Goal: Task Accomplishment & Management: Manage account settings

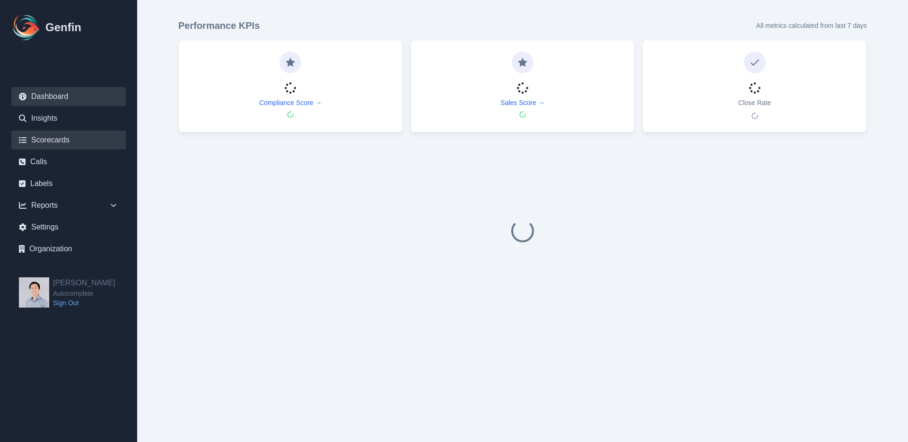
click at [59, 146] on link "Scorecards" at bounding box center [68, 139] width 114 height 19
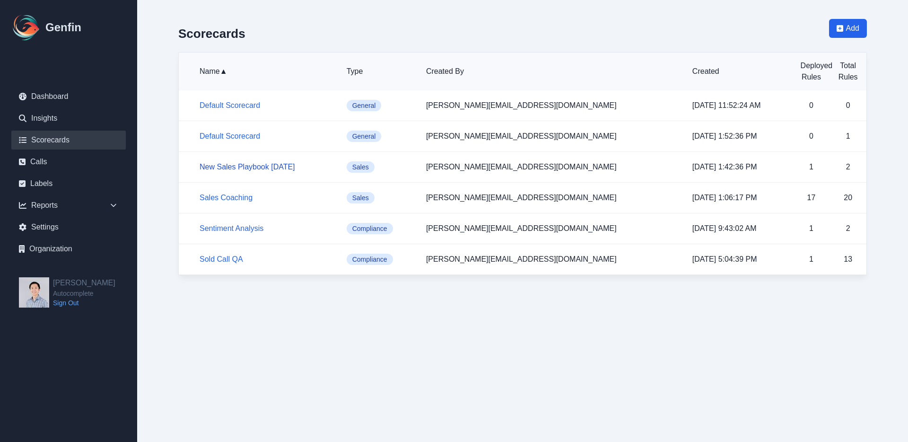
click at [245, 170] on link "New Sales Playbook [DATE]" at bounding box center [248, 167] width 96 height 8
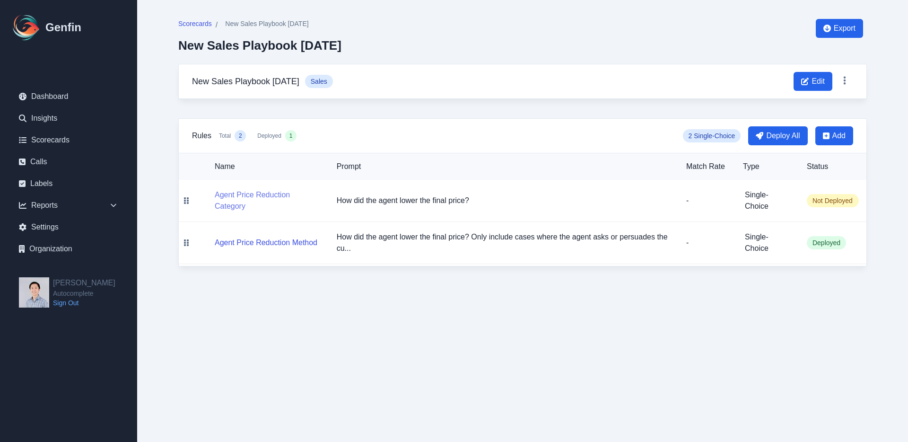
click at [262, 195] on button "Agent Price Reduction Category" at bounding box center [268, 200] width 107 height 23
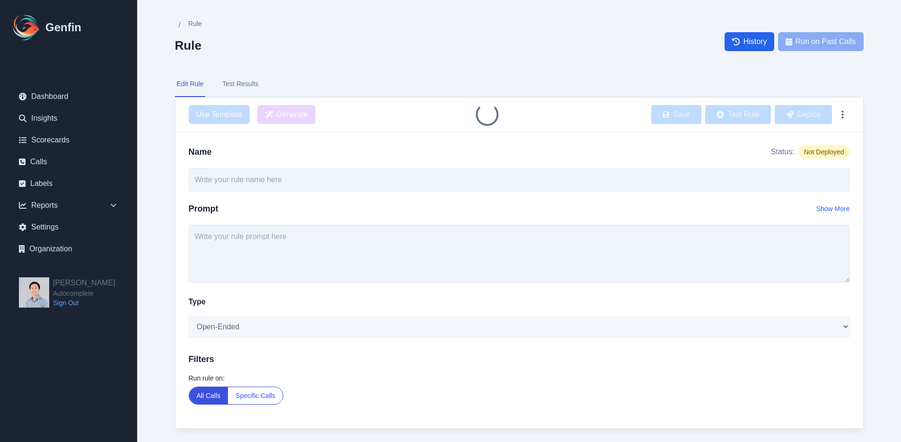
type input "Agent Price Reduction Category"
type textarea "How did the agent lower the final price?"
select select "Single-Choice"
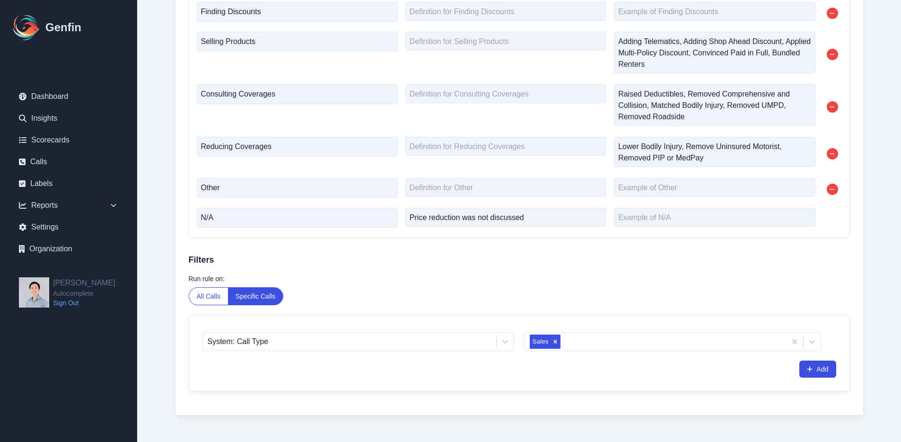
scroll to position [438, 0]
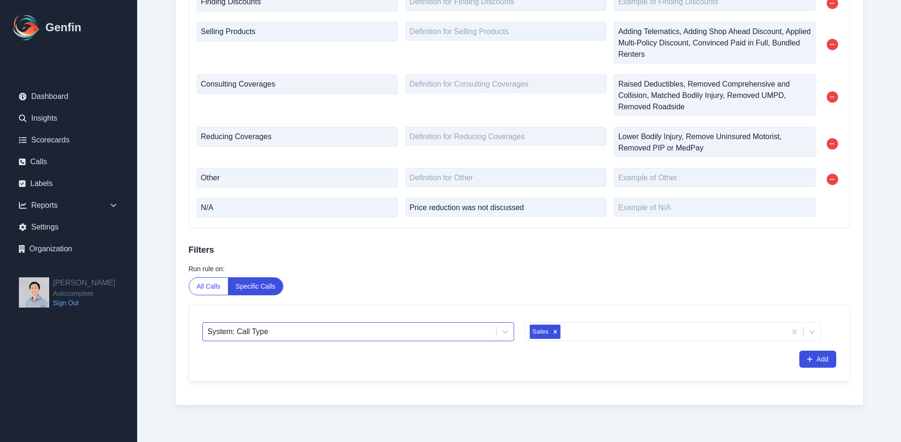
click at [428, 332] on div at bounding box center [350, 331] width 284 height 13
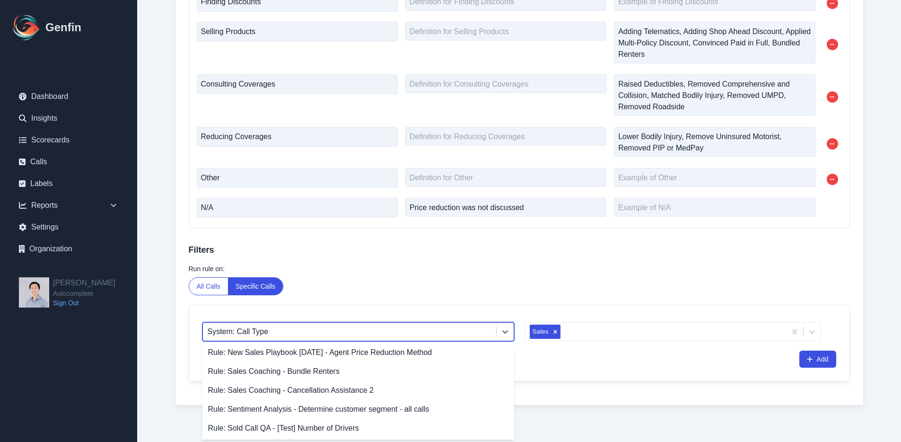
scroll to position [0, 0]
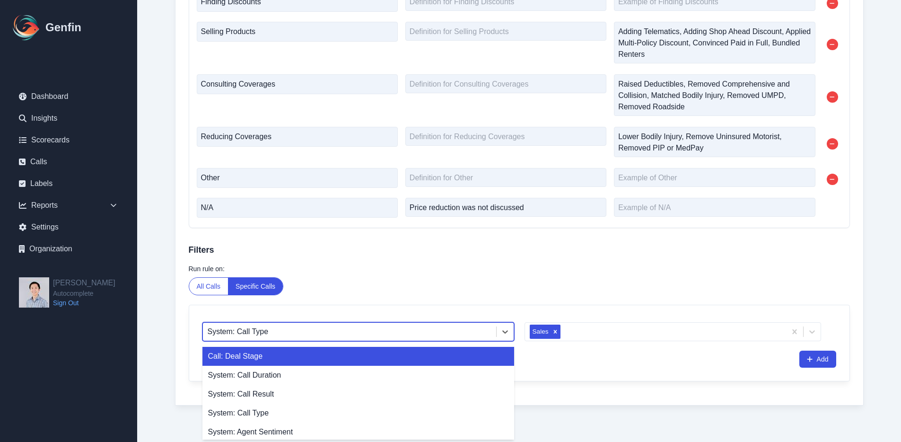
click at [439, 355] on div "Call: Deal Stage" at bounding box center [358, 356] width 312 height 19
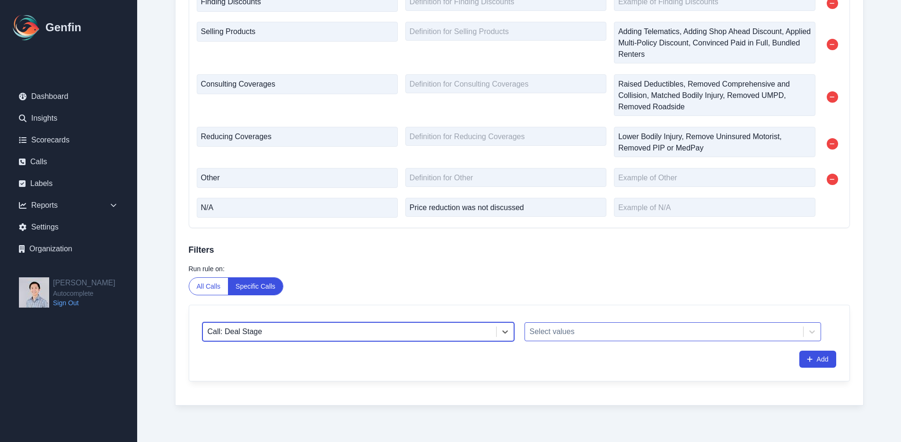
click at [608, 329] on div at bounding box center [664, 331] width 269 height 13
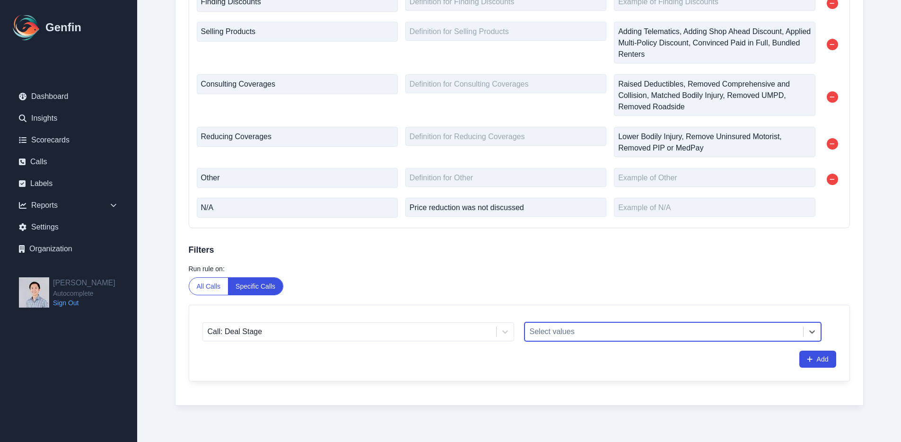
click at [608, 329] on div at bounding box center [664, 331] width 269 height 13
click at [466, 340] on div "Call: Deal Stage Select values Add" at bounding box center [519, 343] width 660 height 76
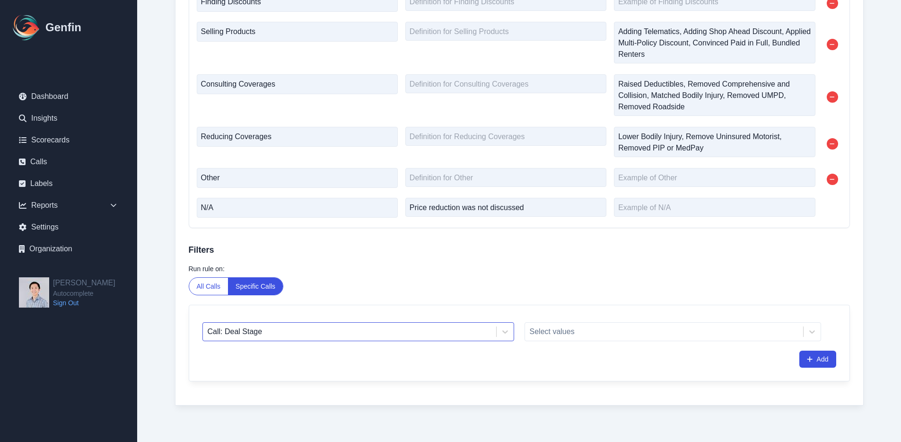
click at [465, 332] on div at bounding box center [350, 331] width 284 height 13
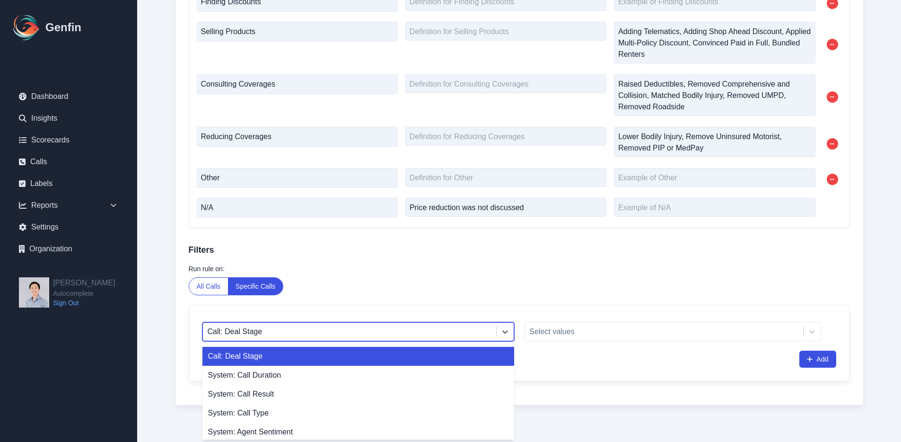
click at [434, 281] on div "Run rule on: All Calls Specific Calls" at bounding box center [519, 279] width 661 height 31
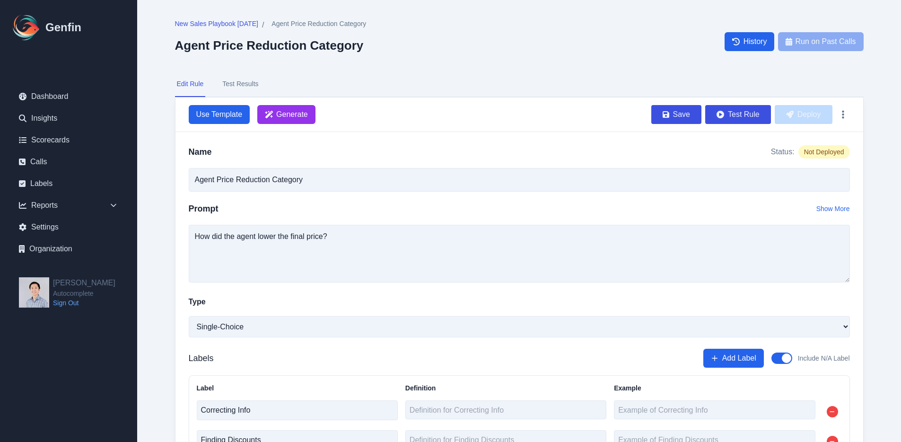
click at [391, 117] on div "Use Template Generate Save Test Rule Deploy" at bounding box center [519, 114] width 661 height 19
drag, startPoint x: 669, startPoint y: 69, endPoint x: 661, endPoint y: 70, distance: 8.1
click at [669, 69] on div "New Sales Playbook [DATE] / Agent Price Reduction Category Agent Price Reductio…" at bounding box center [519, 440] width 726 height 881
click at [243, 20] on span "New Sales Playbook [DATE]" at bounding box center [216, 23] width 83 height 9
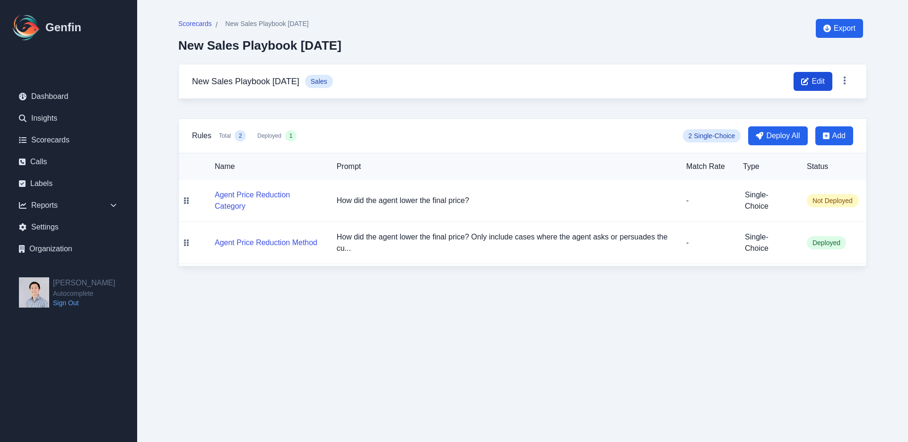
click at [826, 85] on span "Edit" at bounding box center [812, 81] width 39 height 19
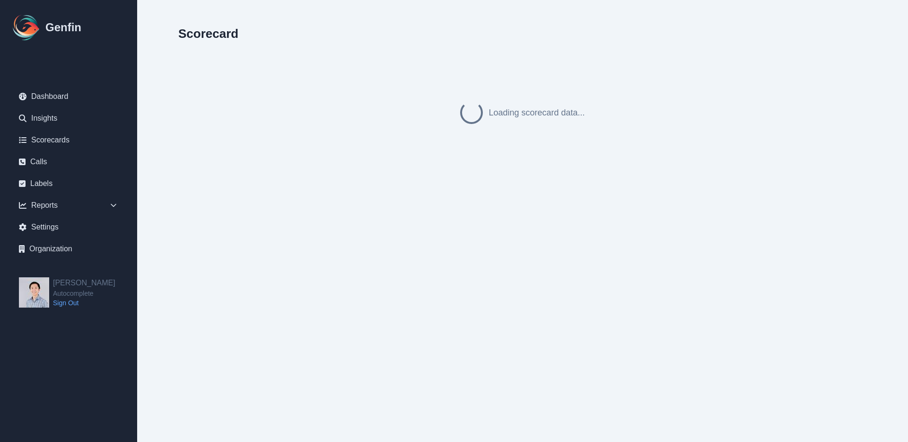
select select "sales"
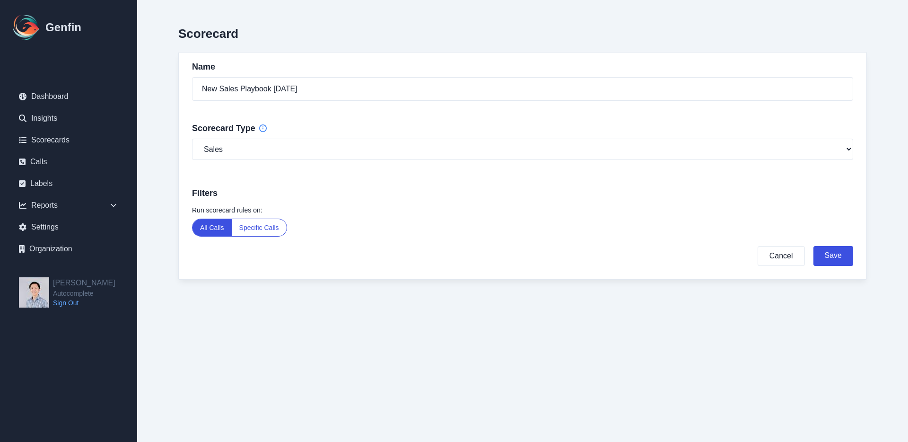
click at [263, 234] on button "Specific Calls" at bounding box center [259, 227] width 55 height 17
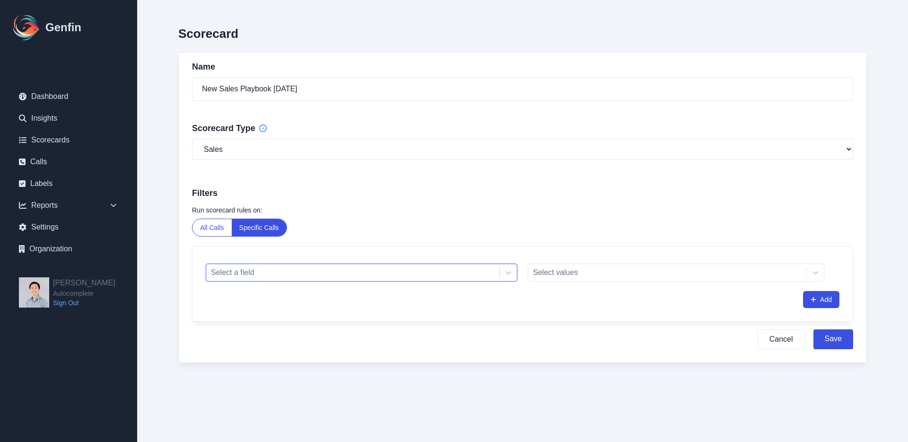
click at [307, 269] on div at bounding box center [353, 272] width 284 height 13
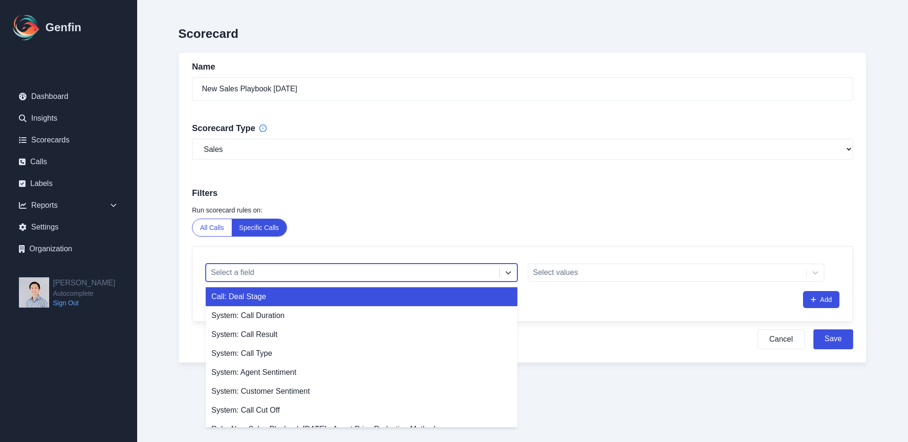
click at [424, 295] on div "Call: Deal Stage" at bounding box center [362, 296] width 312 height 19
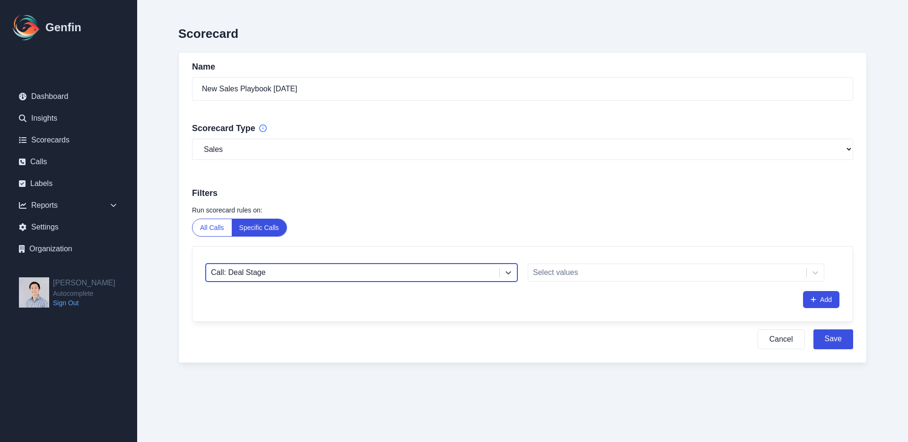
click at [443, 279] on div at bounding box center [353, 272] width 284 height 13
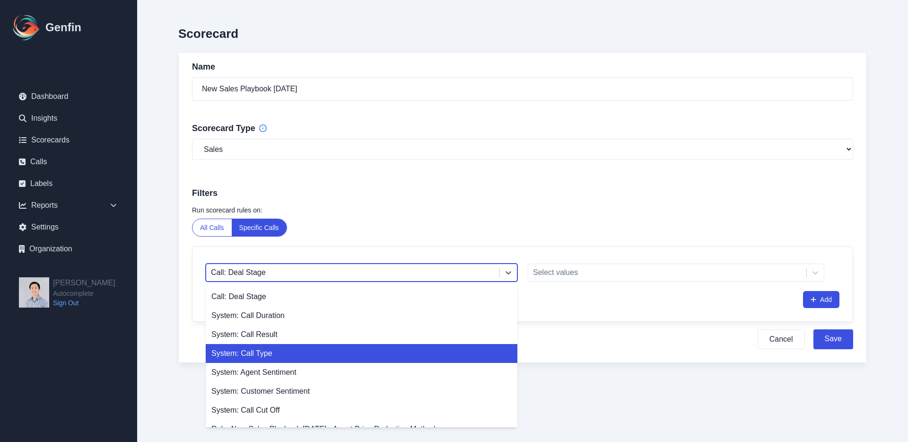
click at [416, 348] on div "System: Call Type" at bounding box center [362, 353] width 312 height 19
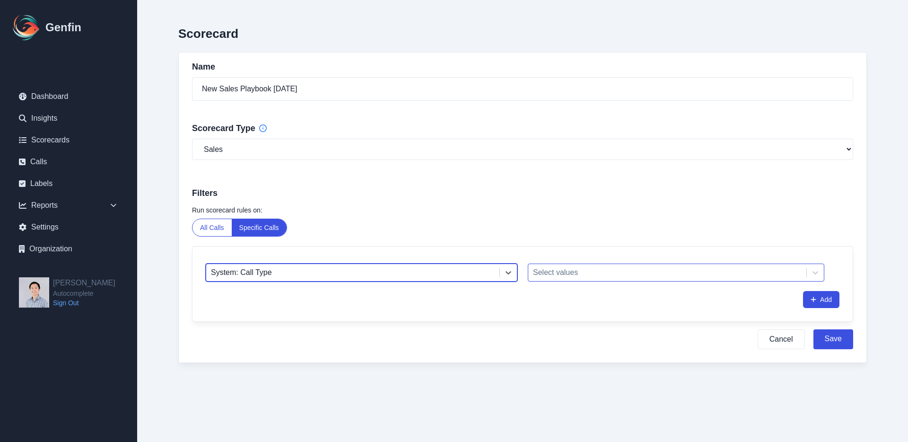
click at [596, 272] on div at bounding box center [667, 272] width 269 height 13
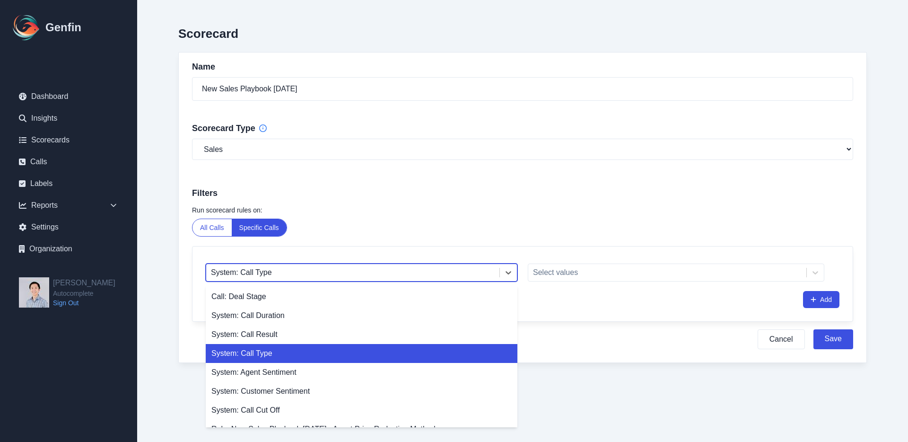
click at [446, 277] on div at bounding box center [353, 272] width 284 height 13
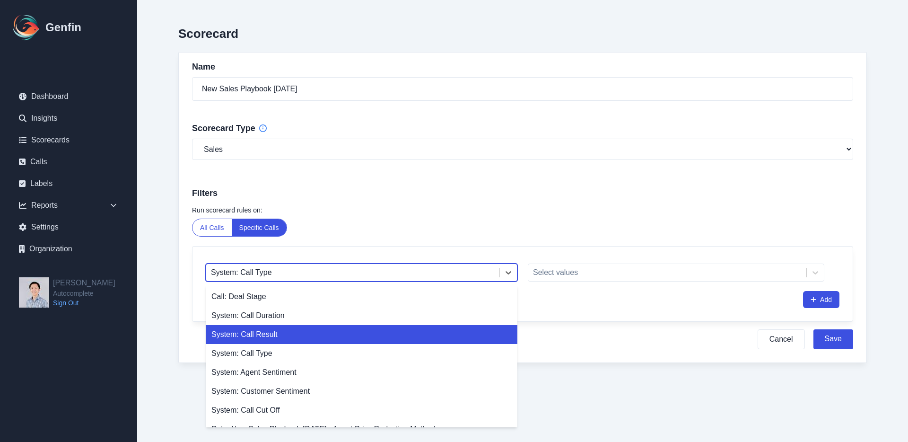
click at [395, 327] on div "System: Call Result" at bounding box center [362, 334] width 312 height 19
click at [418, 278] on div at bounding box center [353, 272] width 284 height 13
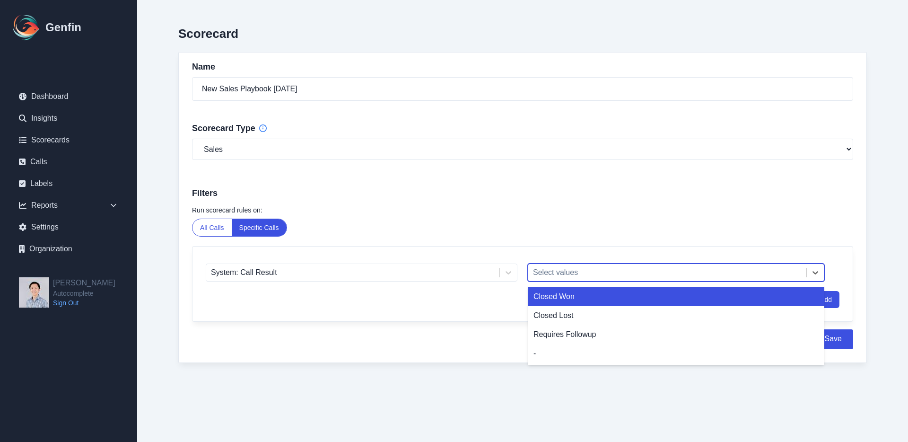
click at [570, 270] on div at bounding box center [667, 272] width 269 height 13
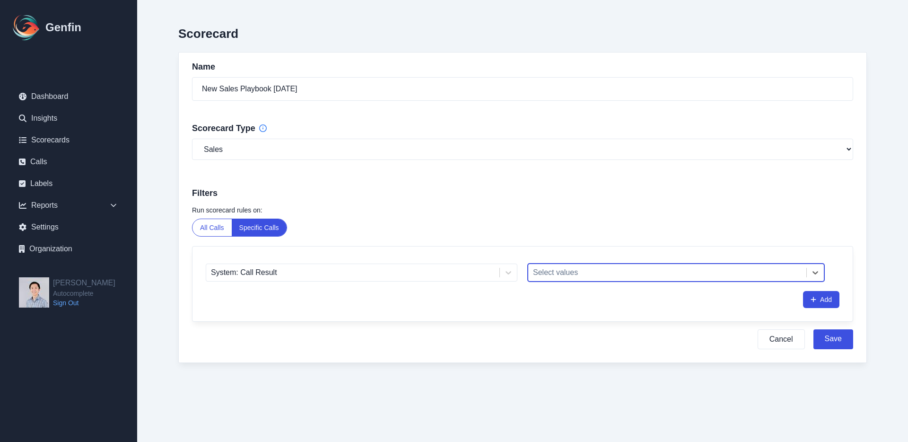
click at [570, 270] on div at bounding box center [667, 272] width 269 height 13
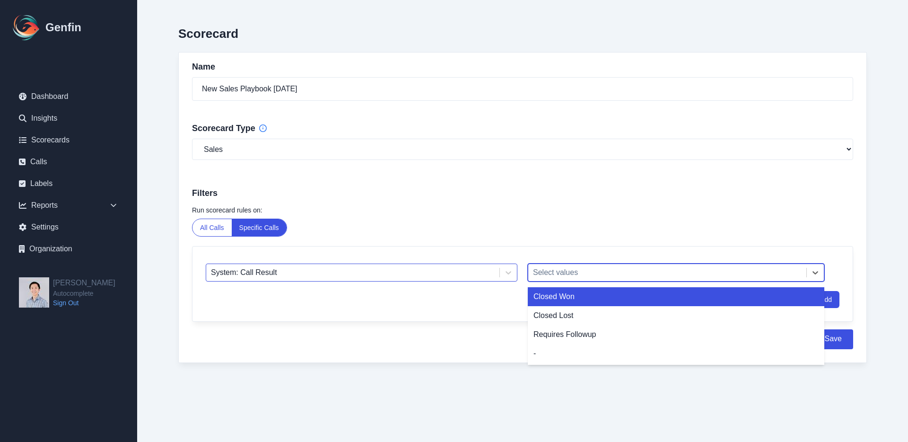
click at [461, 279] on div at bounding box center [353, 272] width 284 height 13
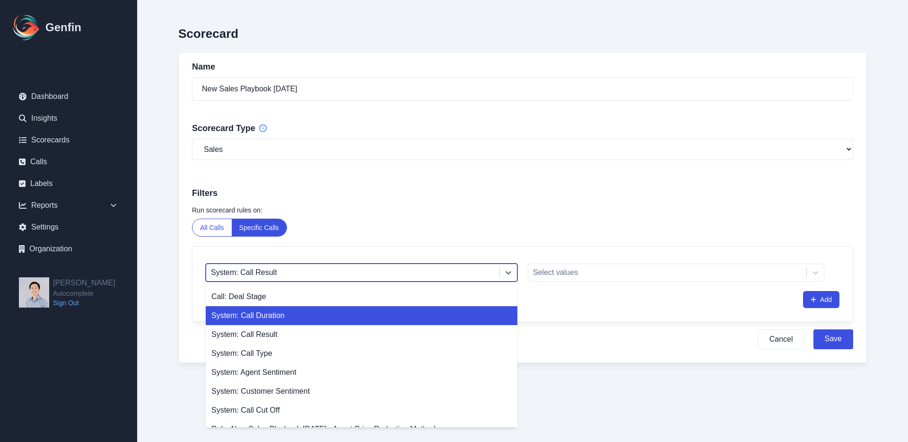
click at [396, 315] on div "System: Call Duration" at bounding box center [362, 315] width 312 height 19
click at [425, 279] on div "System: Call Duration" at bounding box center [352, 272] width 293 height 17
click at [588, 274] on input "number" at bounding box center [698, 272] width 252 height 19
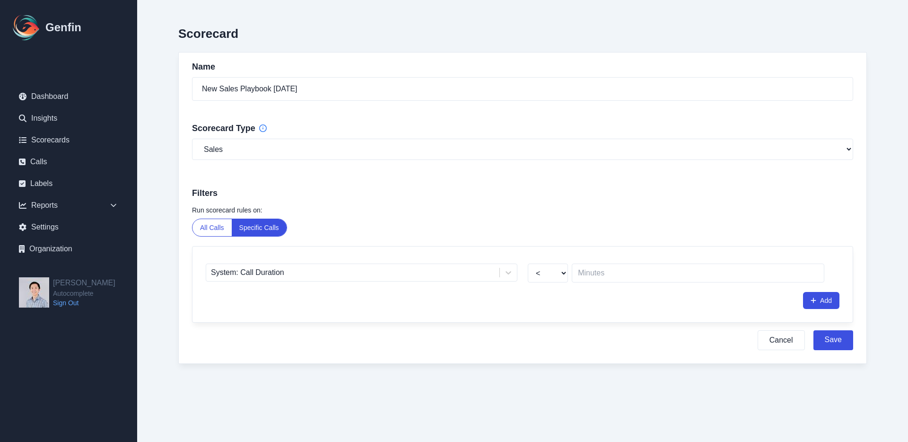
drag, startPoint x: 553, startPoint y: 320, endPoint x: 541, endPoint y: 301, distance: 22.3
click at [553, 320] on div "System: Call Duration < > Add" at bounding box center [522, 284] width 660 height 76
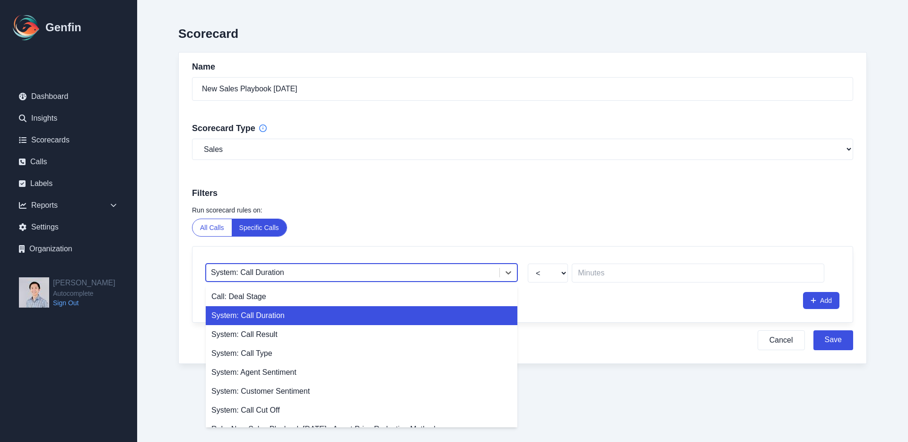
click at [475, 281] on div "System: Call Duration" at bounding box center [352, 272] width 293 height 17
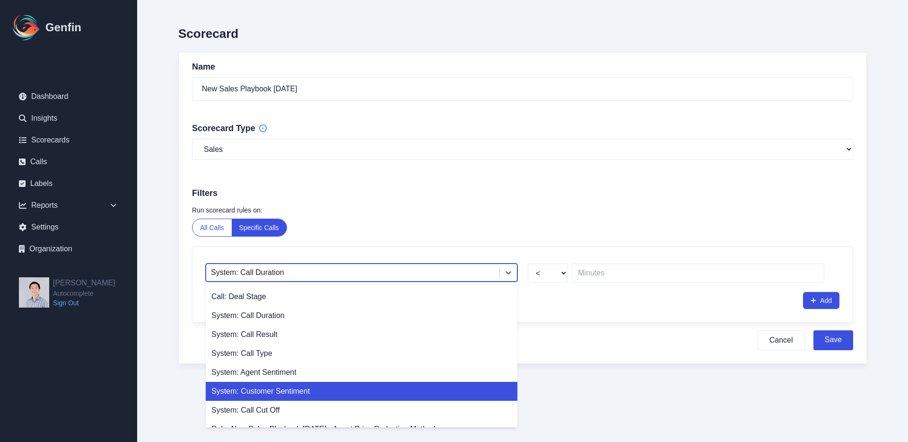
click at [398, 395] on div "System: Customer Sentiment" at bounding box center [362, 391] width 312 height 19
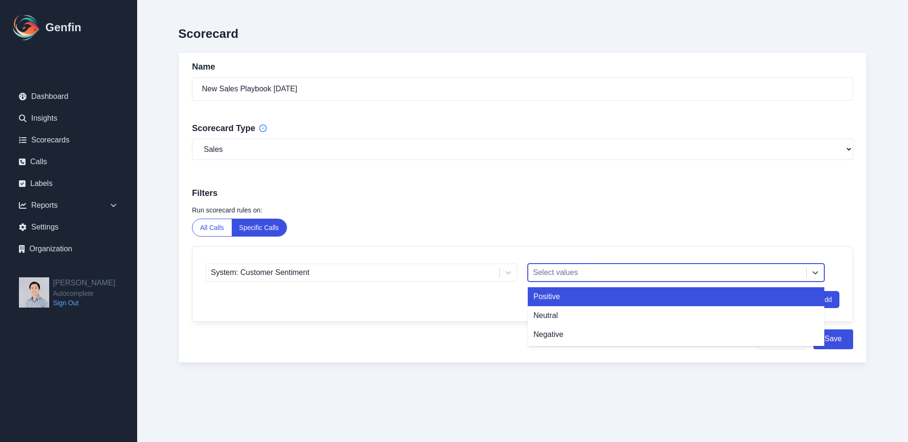
click at [561, 272] on div at bounding box center [667, 272] width 269 height 13
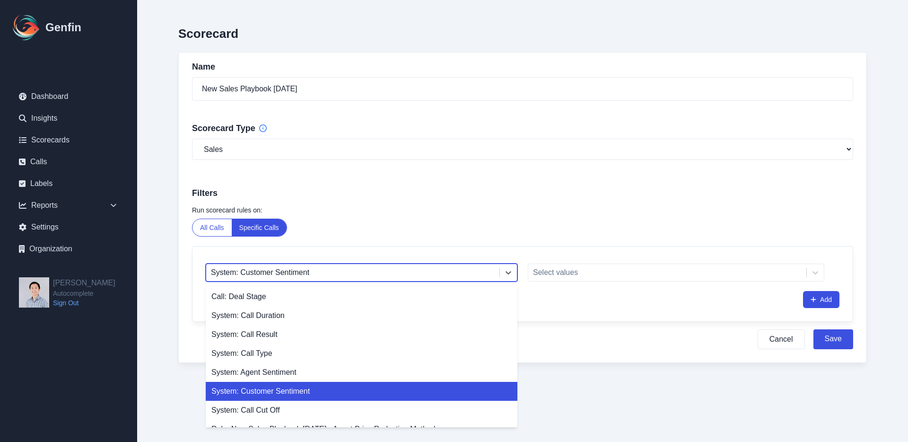
click at [472, 264] on div "System: Customer Sentiment" at bounding box center [362, 272] width 312 height 18
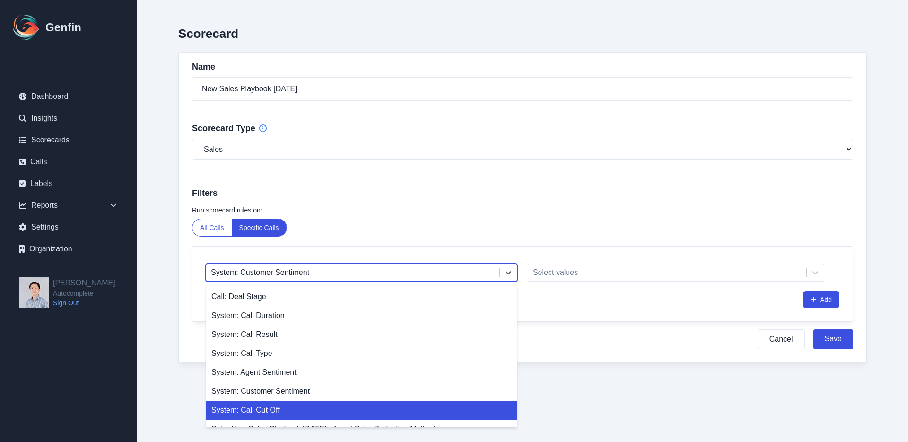
click at [358, 403] on div "System: Call Cut Off" at bounding box center [362, 409] width 312 height 19
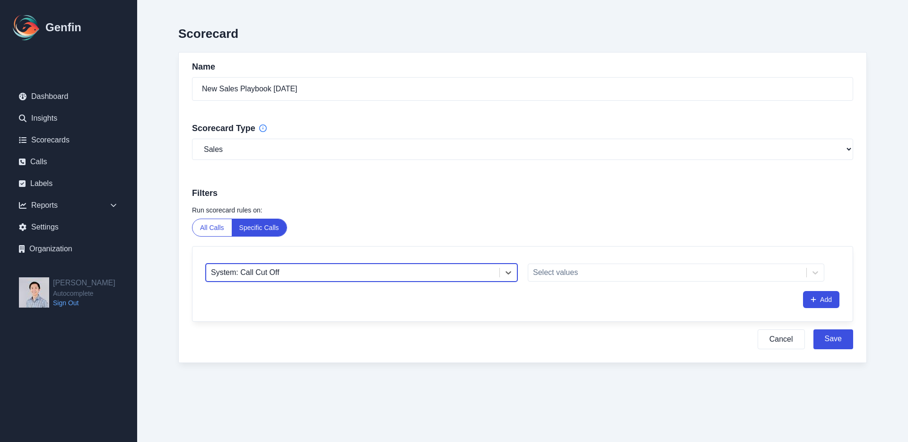
click at [565, 262] on div "Select values" at bounding box center [684, 271] width 312 height 22
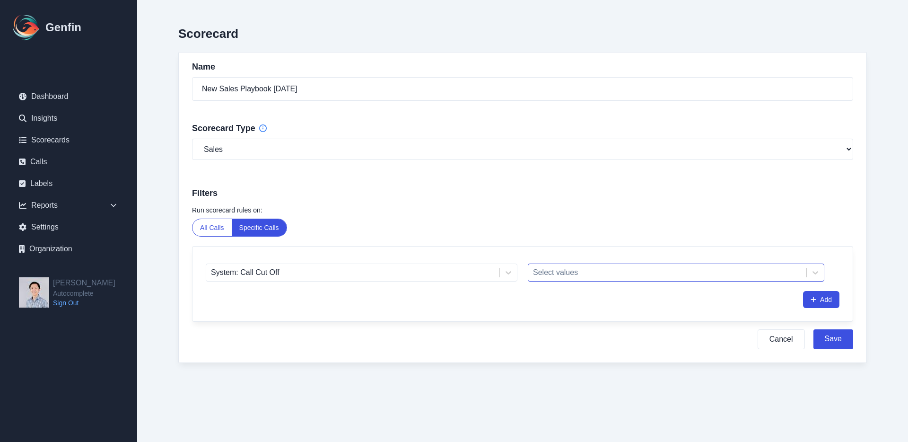
click at [565, 266] on div "Select values" at bounding box center [667, 272] width 278 height 17
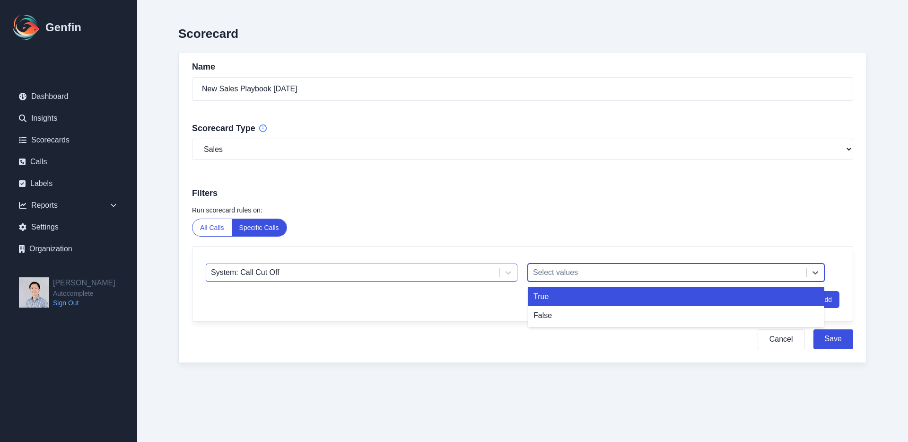
drag, startPoint x: 565, startPoint y: 266, endPoint x: 490, endPoint y: 278, distance: 75.2
click at [562, 266] on div "Select values" at bounding box center [667, 272] width 278 height 17
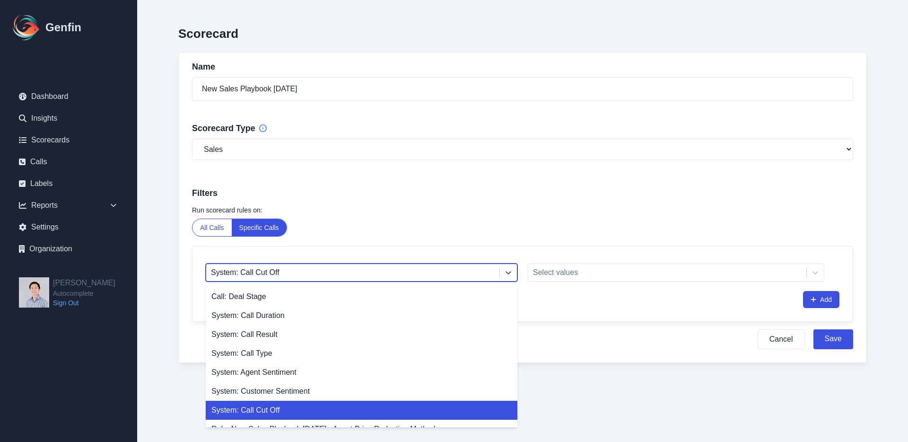
click at [490, 278] on div at bounding box center [353, 272] width 284 height 13
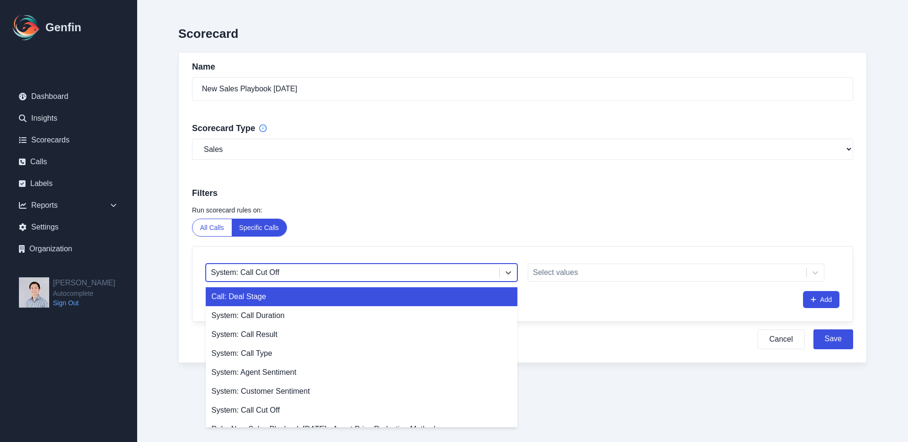
click at [330, 189] on h3 "Filters" at bounding box center [522, 192] width 661 height 13
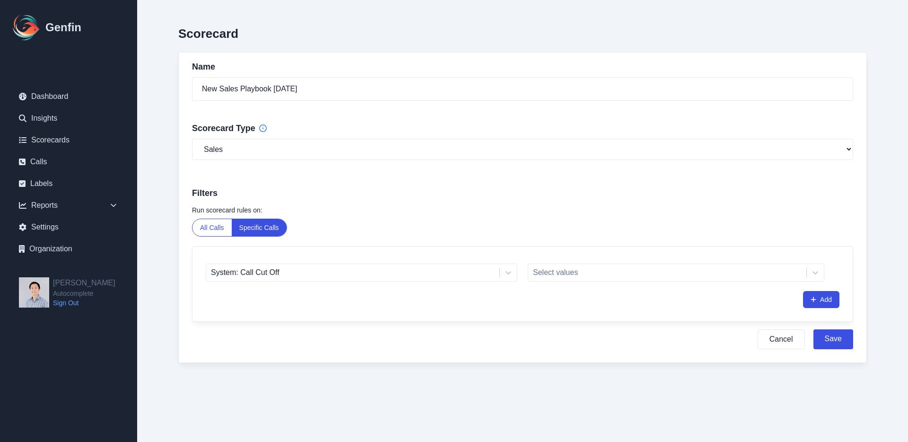
click at [477, 287] on div "System: Call Cut Off Select values Add" at bounding box center [522, 283] width 660 height 75
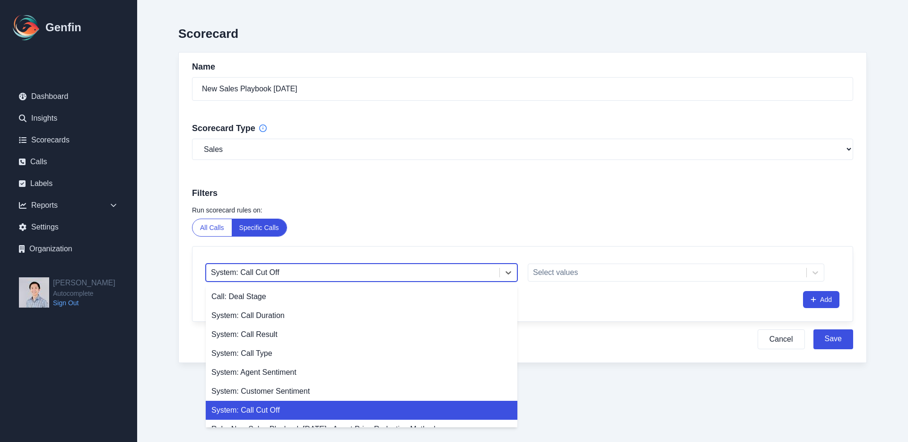
click at [476, 275] on div at bounding box center [353, 272] width 284 height 13
